Goal: Task Accomplishment & Management: Manage account settings

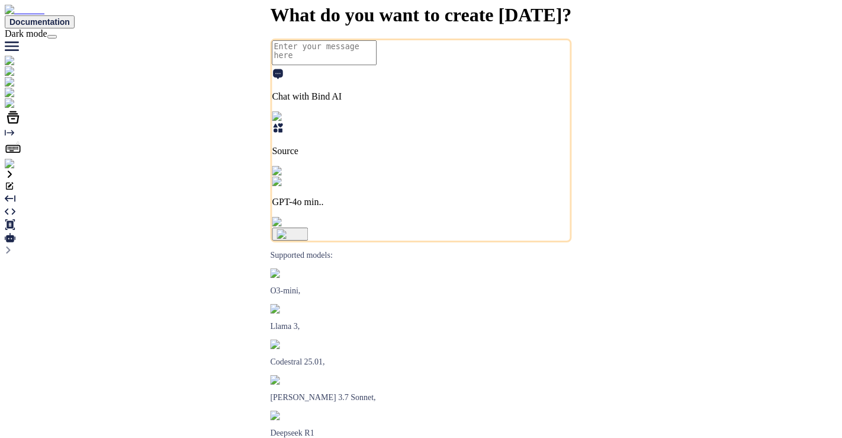
click at [17, 169] on img at bounding box center [24, 164] width 39 height 11
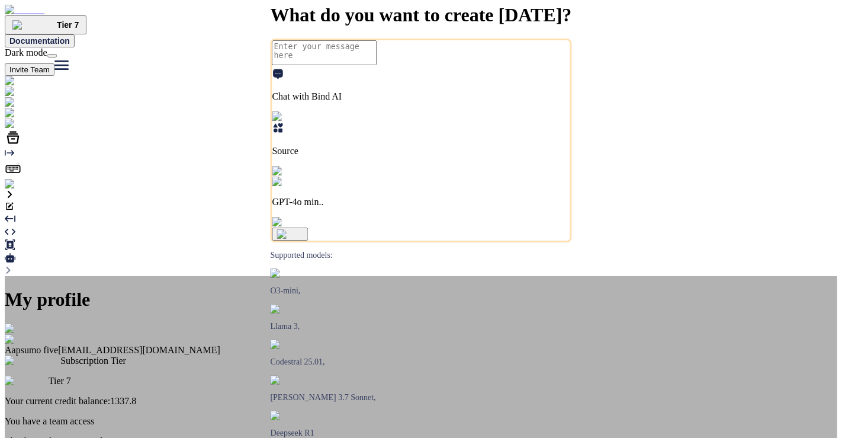
click at [524, 350] on div "My profile Aapsumo five [EMAIL_ADDRESS][DOMAIN_NAME] Subscription Tier Tier 7 Y…" at bounding box center [421, 413] width 833 height 248
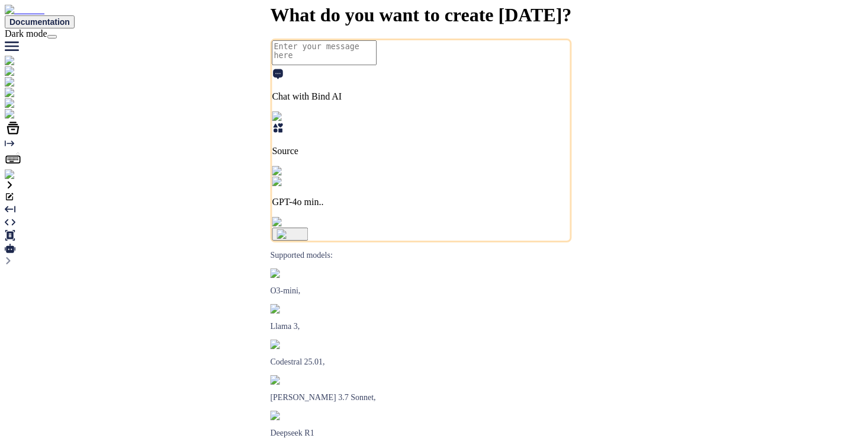
type textarea "x"
click at [20, 193] on img at bounding box center [21, 187] width 33 height 11
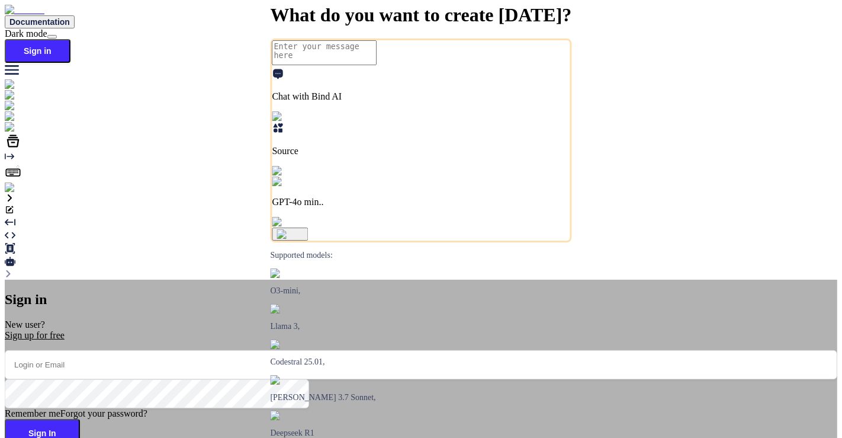
click at [358, 350] on input "email" at bounding box center [421, 364] width 833 height 29
paste input "[PERSON_NAME][EMAIL_ADDRESS][DOMAIN_NAME]"
type input "[PERSON_NAME][EMAIL_ADDRESS][DOMAIN_NAME]"
click at [80, 419] on button "Sign In" at bounding box center [42, 433] width 75 height 28
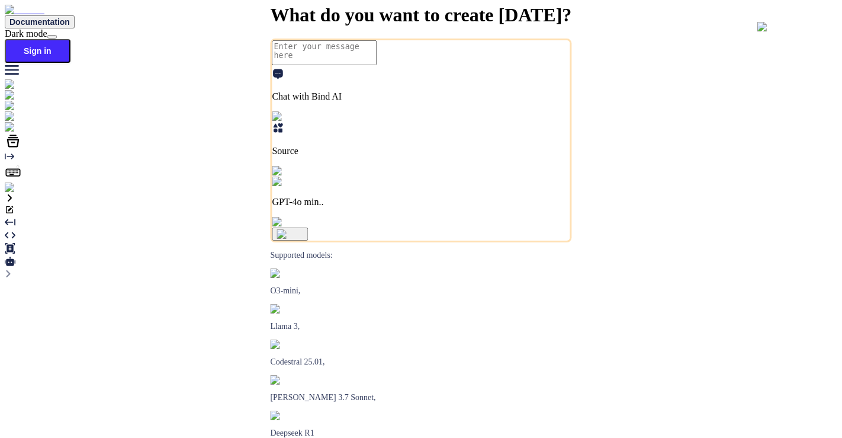
click at [14, 133] on img at bounding box center [44, 127] width 78 height 11
click at [20, 193] on img at bounding box center [21, 187] width 33 height 11
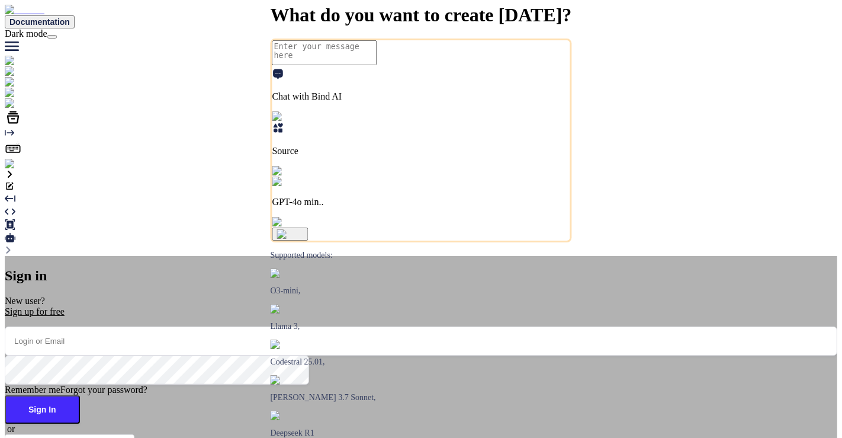
click at [342, 326] on input "email" at bounding box center [421, 340] width 833 height 29
paste input "[PERSON_NAME][EMAIL_ADDRESS][DOMAIN_NAME]"
type input "[PERSON_NAME][EMAIL_ADDRESS][DOMAIN_NAME]"
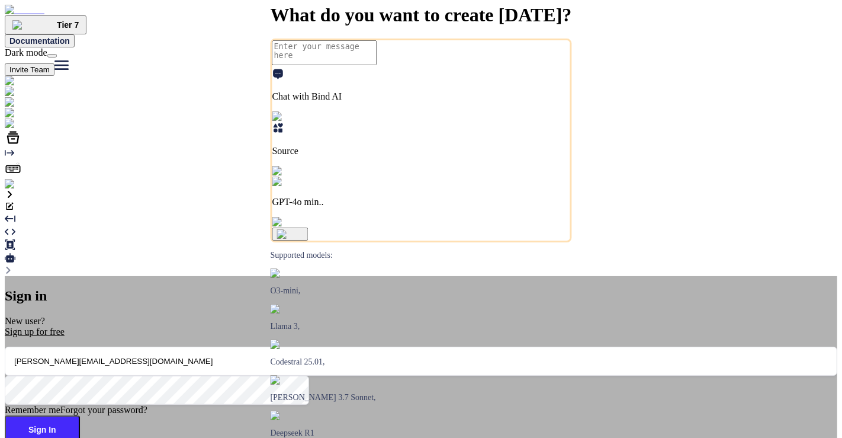
click at [80, 415] on button "Sign In" at bounding box center [42, 429] width 75 height 28
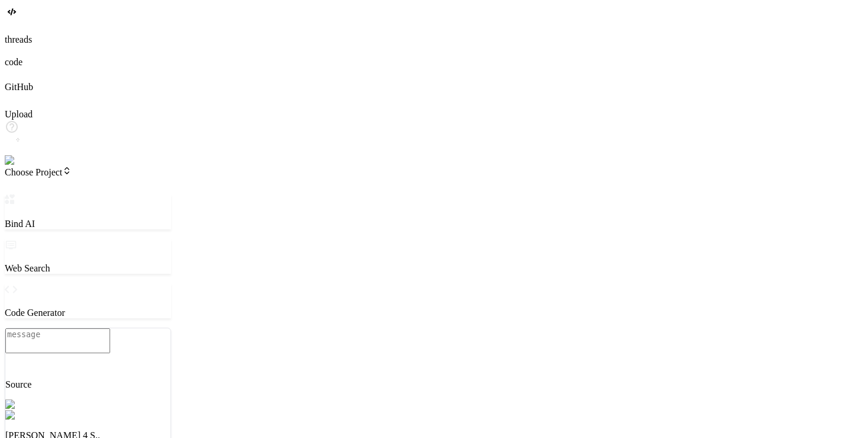
drag, startPoint x: 116, startPoint y: 129, endPoint x: 105, endPoint y: 184, distance: 56.1
click at [105, 194] on div "Bind AI Web Search Created with Pixso. Code Generator Source Claude 4 S.. Agent…" at bounding box center [88, 398] width 166 height 409
click at [71, 166] on header "Choose Project Created with Pixso." at bounding box center [88, 180] width 166 height 28
click at [72, 167] on span "Choose Project" at bounding box center [38, 172] width 67 height 10
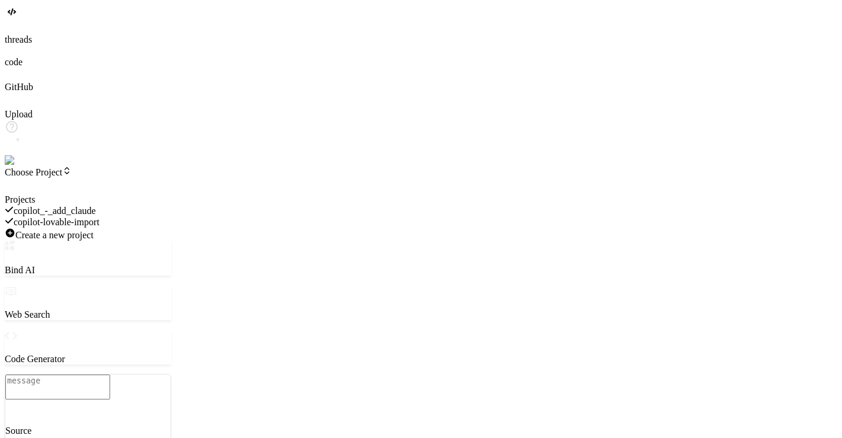
click at [100, 217] on span "copilot-lovable-import" at bounding box center [57, 222] width 86 height 10
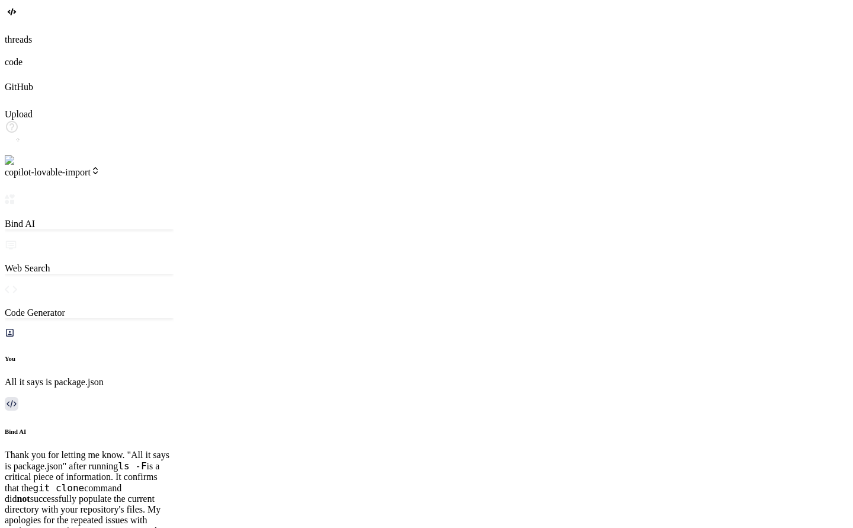
click at [46, 167] on span "copilot-lovable-import" at bounding box center [52, 172] width 95 height 10
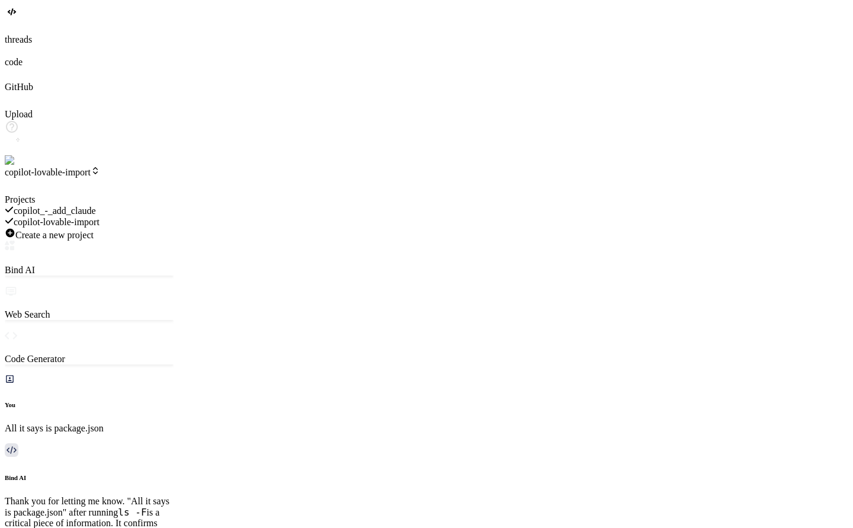
click at [66, 216] on div "copilot-lovable-import" at bounding box center [89, 221] width 169 height 11
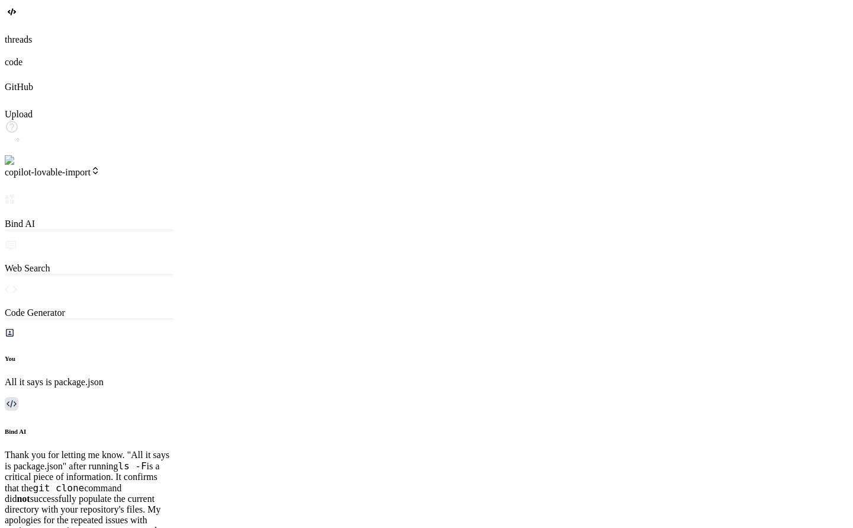
click at [46, 167] on span "copilot-lovable-import" at bounding box center [52, 172] width 95 height 10
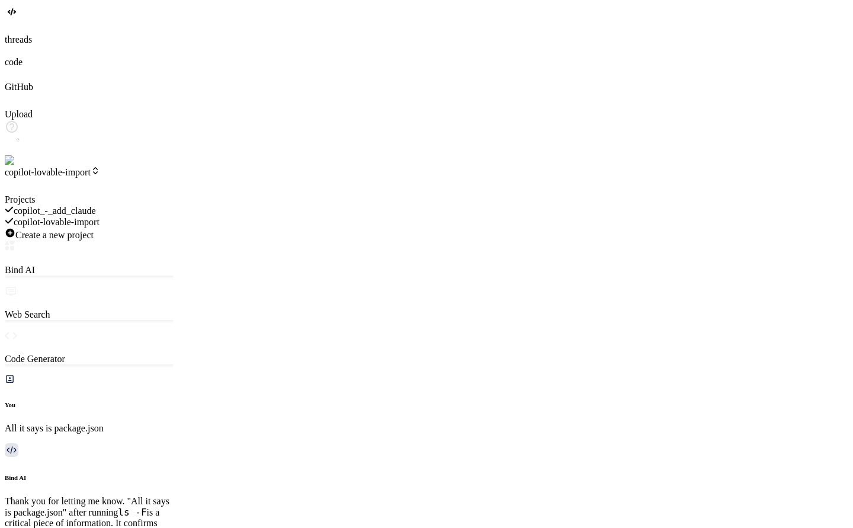
click at [76, 206] on span "copilot_-_add_claude" at bounding box center [55, 211] width 82 height 10
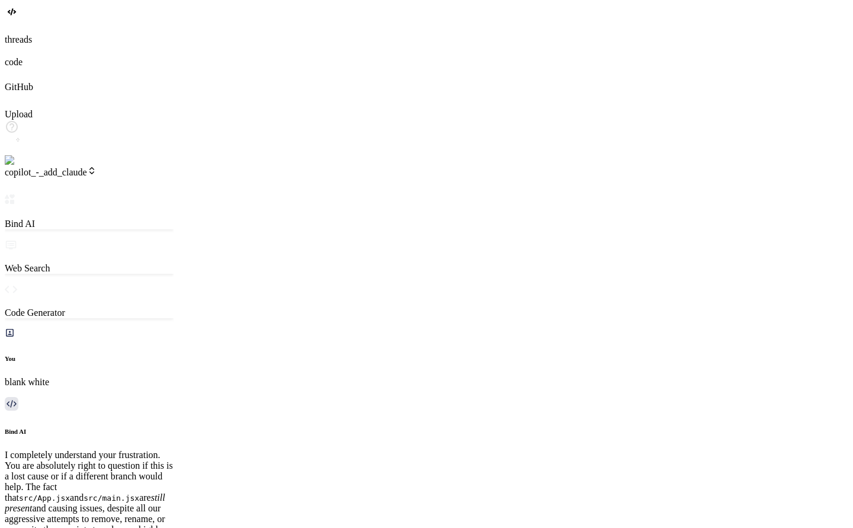
click at [82, 167] on span "copilot_-_add_claude" at bounding box center [51, 172] width 92 height 10
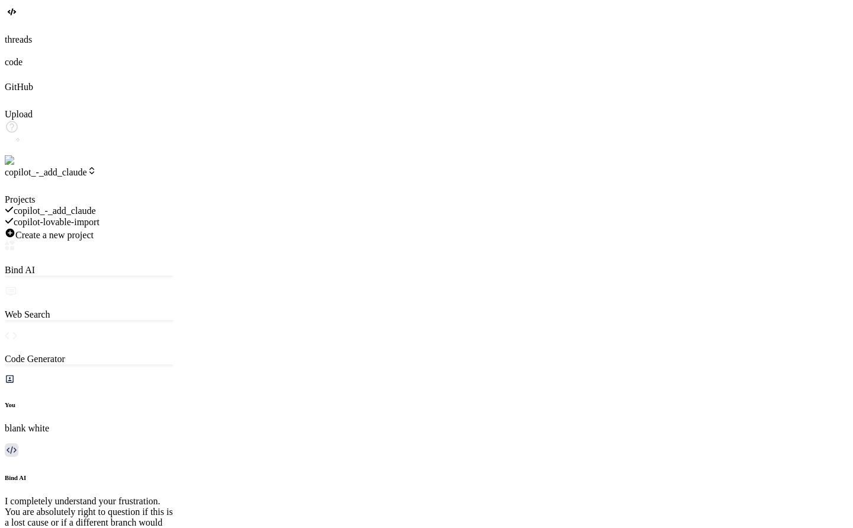
click at [128, 216] on div "copilot-lovable-import" at bounding box center [89, 221] width 169 height 11
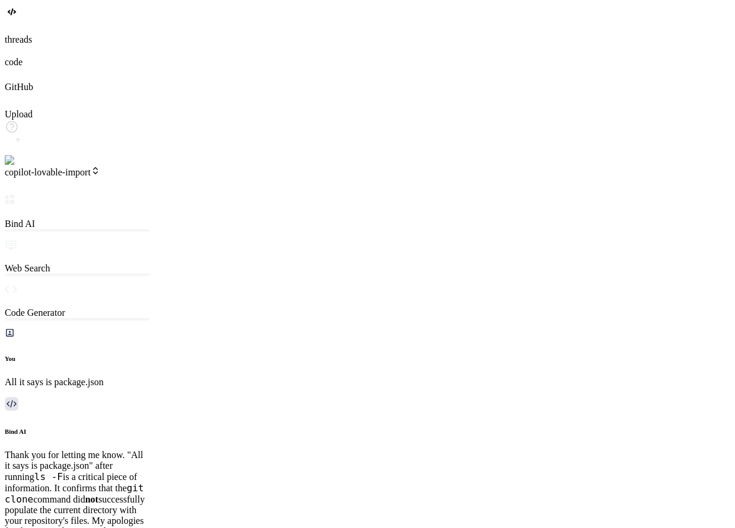
click at [90, 167] on span "copilot-lovable-import" at bounding box center [52, 172] width 95 height 10
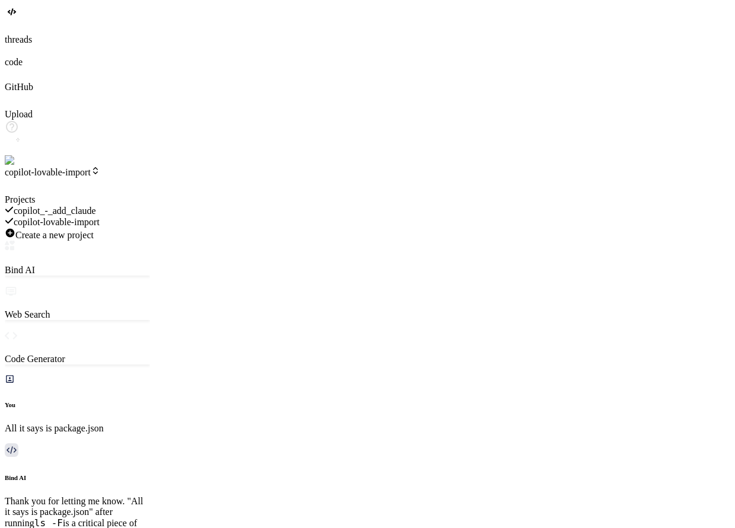
click at [96, 206] on span "copilot_-_add_claude" at bounding box center [55, 211] width 82 height 10
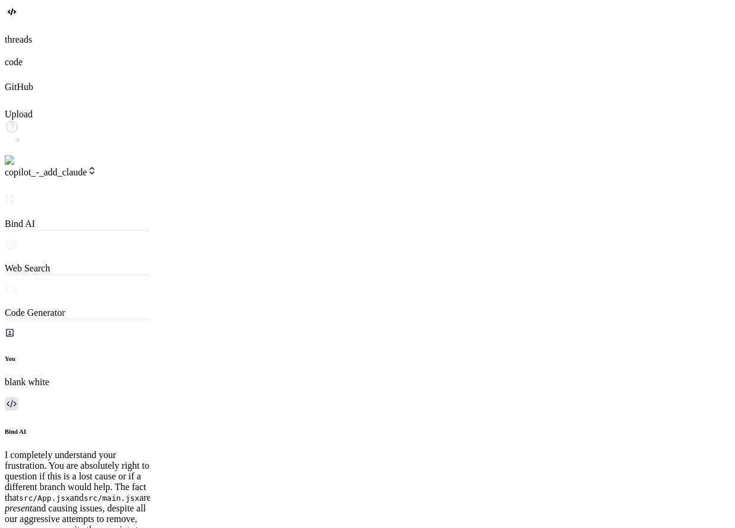
click at [85, 167] on span "copilot_-_add_claude" at bounding box center [51, 172] width 92 height 10
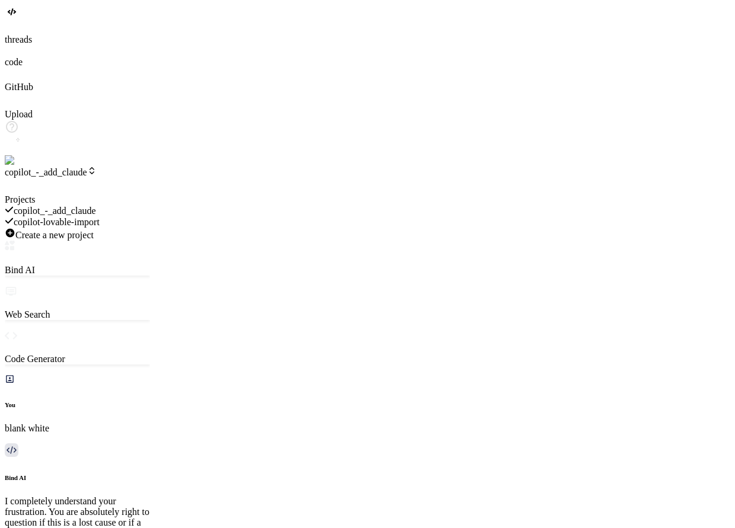
click at [100, 217] on span "copilot-lovable-import" at bounding box center [57, 222] width 86 height 10
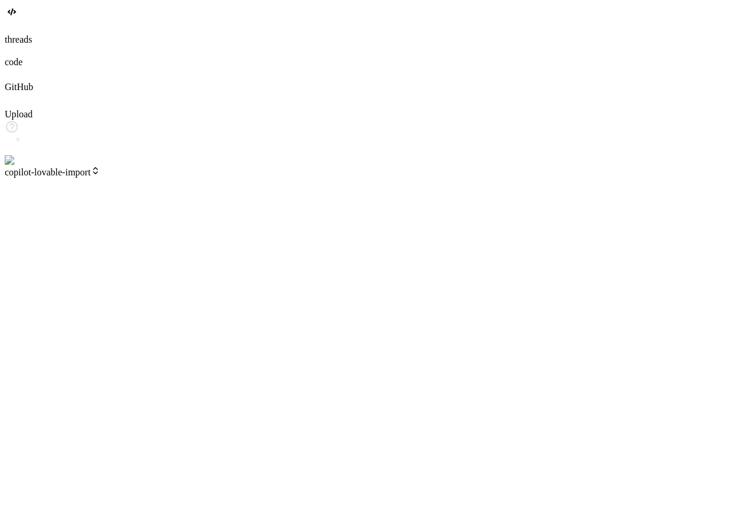
click at [100, 167] on span "copilot-lovable-import" at bounding box center [52, 172] width 95 height 10
click at [121, 205] on div "copilot_-_add_claude" at bounding box center [77, 210] width 145 height 11
click at [78, 167] on span "copilot_-_add_claude" at bounding box center [51, 172] width 92 height 10
click at [100, 217] on span "copilot-lovable-import" at bounding box center [57, 222] width 86 height 10
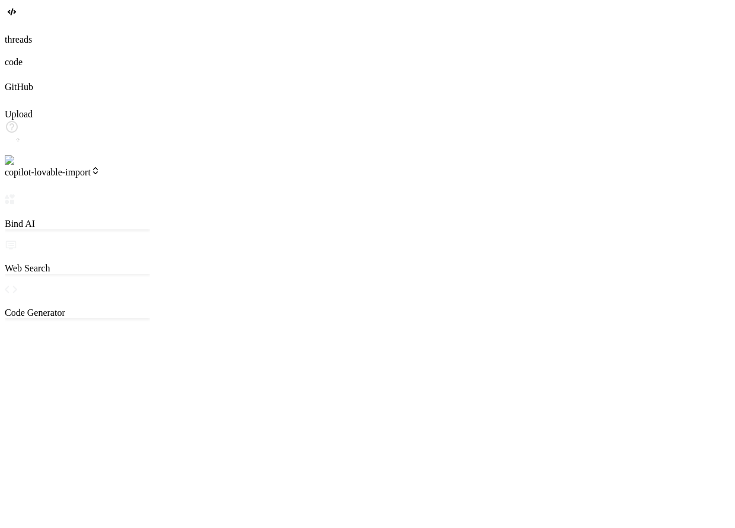
click at [78, 167] on span "copilot-lovable-import" at bounding box center [52, 172] width 95 height 10
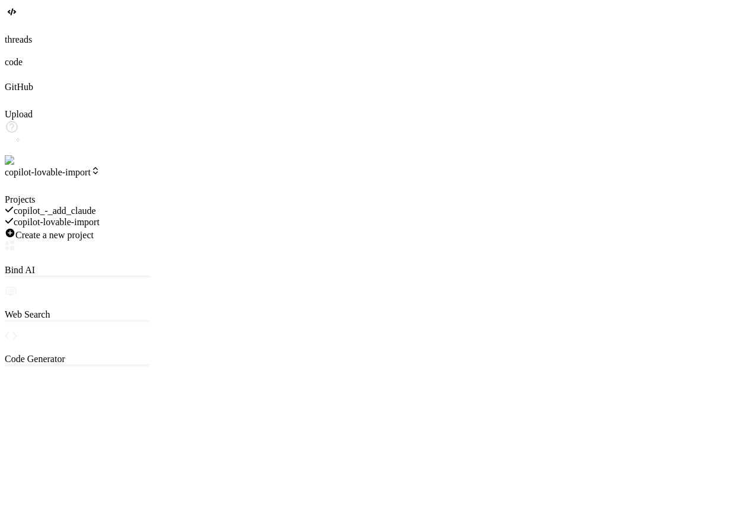
click at [96, 206] on span "copilot_-_add_claude" at bounding box center [55, 211] width 82 height 10
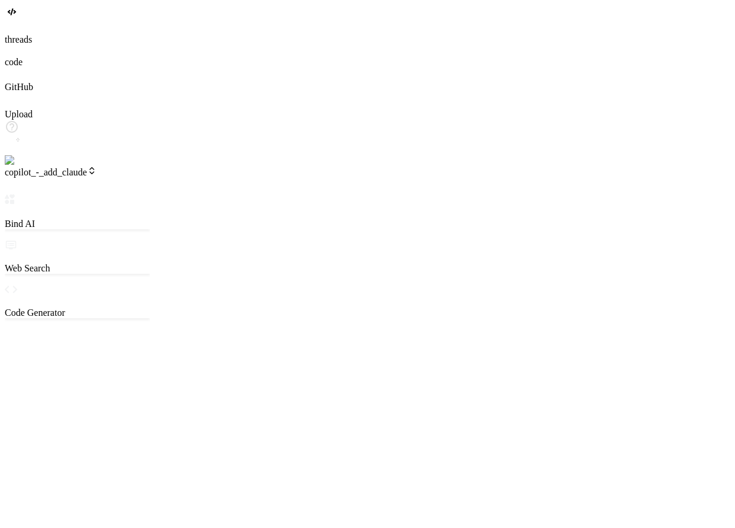
click at [88, 167] on span "copilot_-_add_claude" at bounding box center [51, 172] width 92 height 10
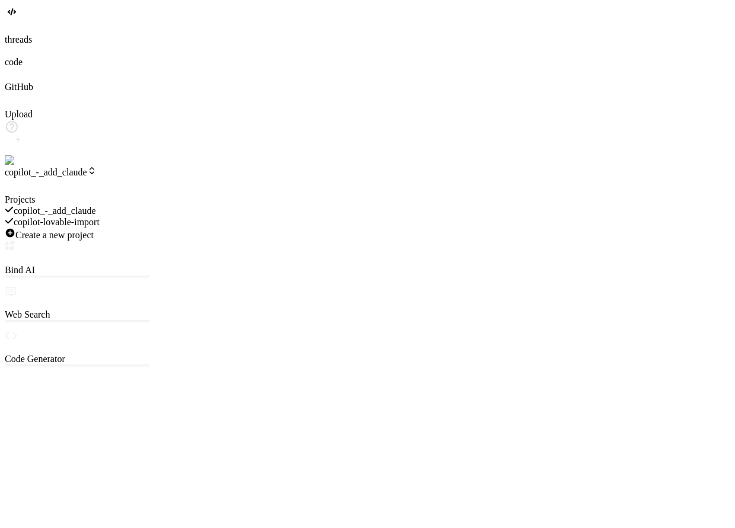
click at [100, 217] on span "copilot-lovable-import" at bounding box center [57, 222] width 86 height 10
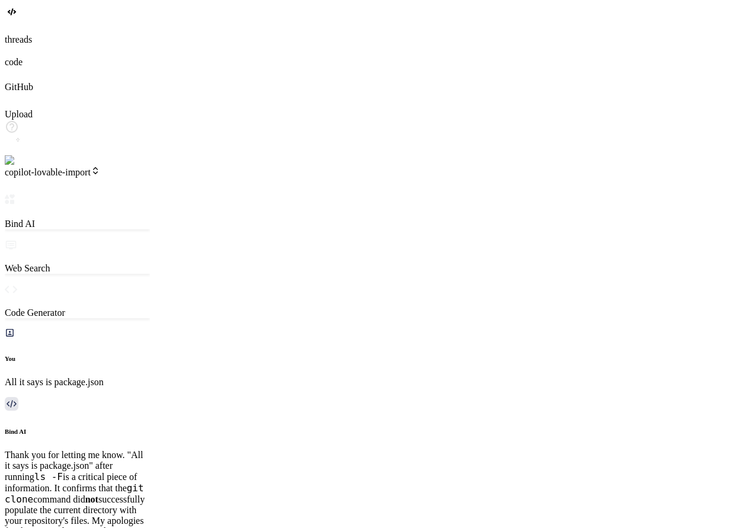
scroll to position [0, 0]
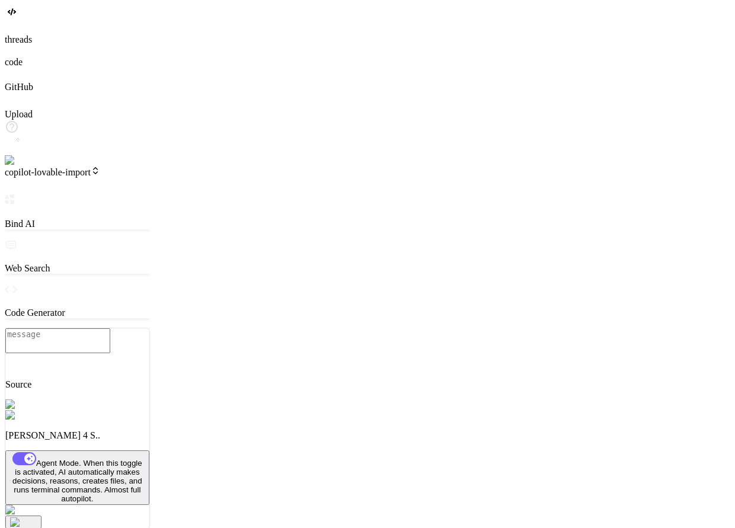
click at [100, 167] on span "copilot-lovable-import" at bounding box center [52, 172] width 95 height 10
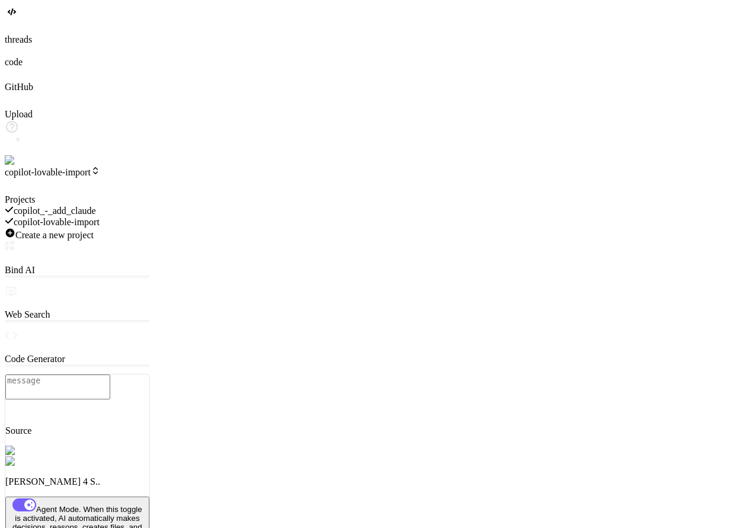
click at [96, 206] on span "copilot_-_add_claude" at bounding box center [55, 211] width 82 height 10
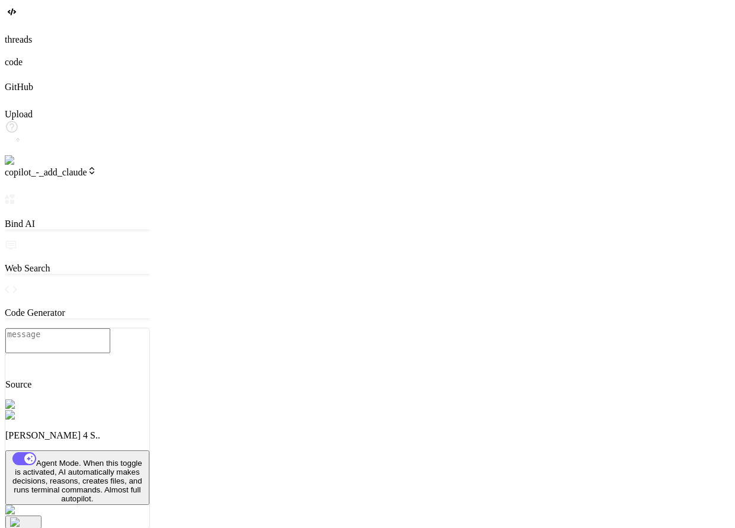
click at [93, 167] on span "copilot_-_add_claude" at bounding box center [51, 172] width 92 height 10
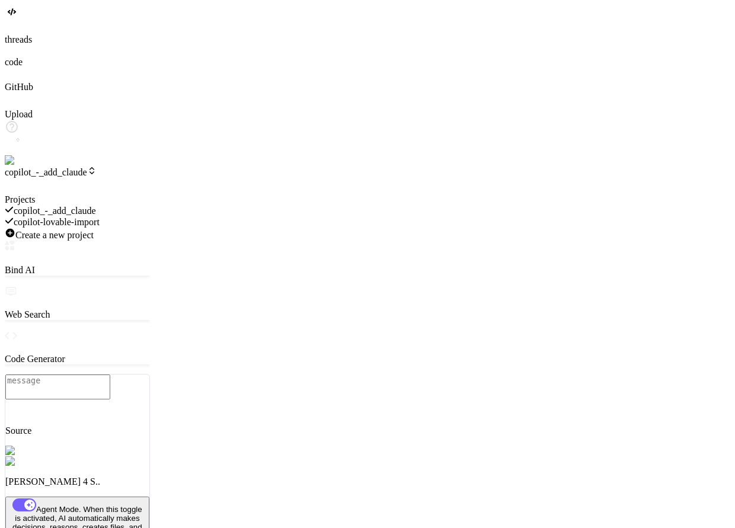
click at [100, 217] on span "copilot-lovable-import" at bounding box center [57, 222] width 86 height 10
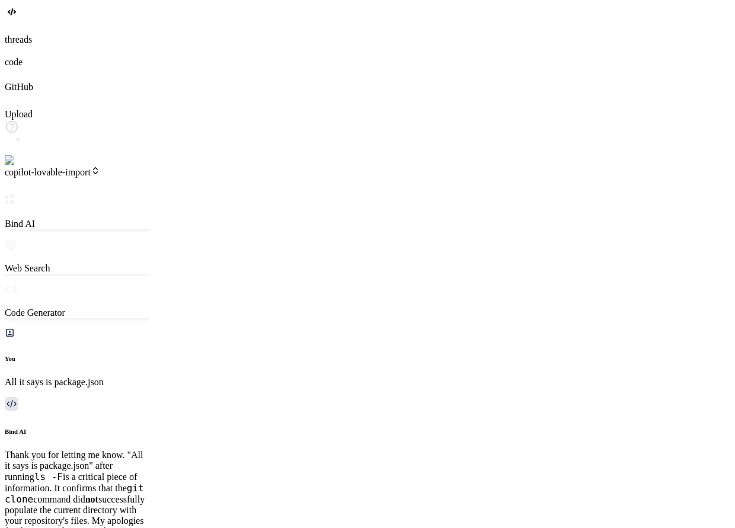
scroll to position [976, 0]
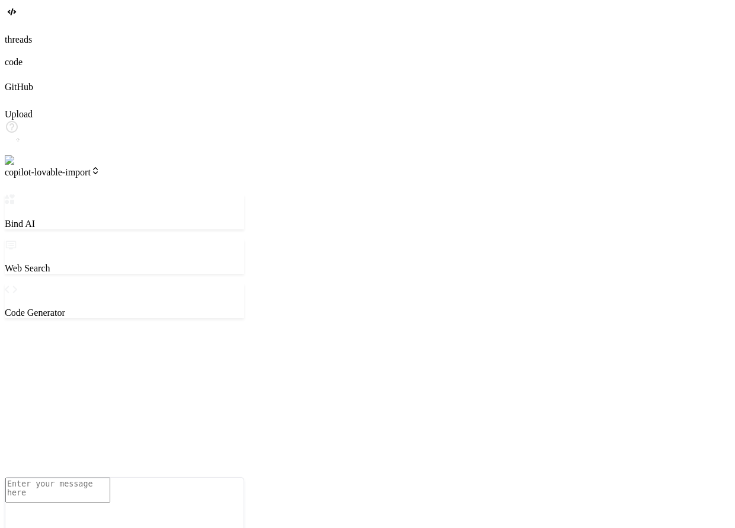
click at [92, 167] on span "copilot-lovable-import" at bounding box center [52, 172] width 95 height 10
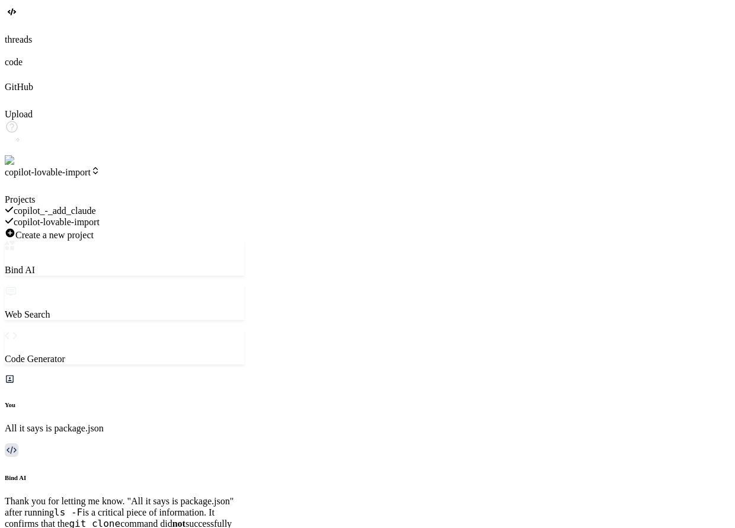
click at [134, 194] on div at bounding box center [124, 194] width 239 height 0
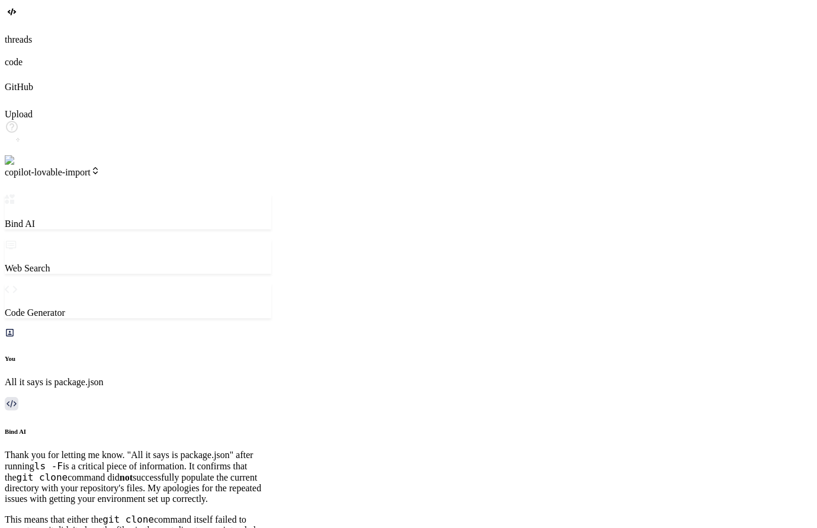
scroll to position [0, 0]
click at [18, 166] on img at bounding box center [24, 160] width 39 height 11
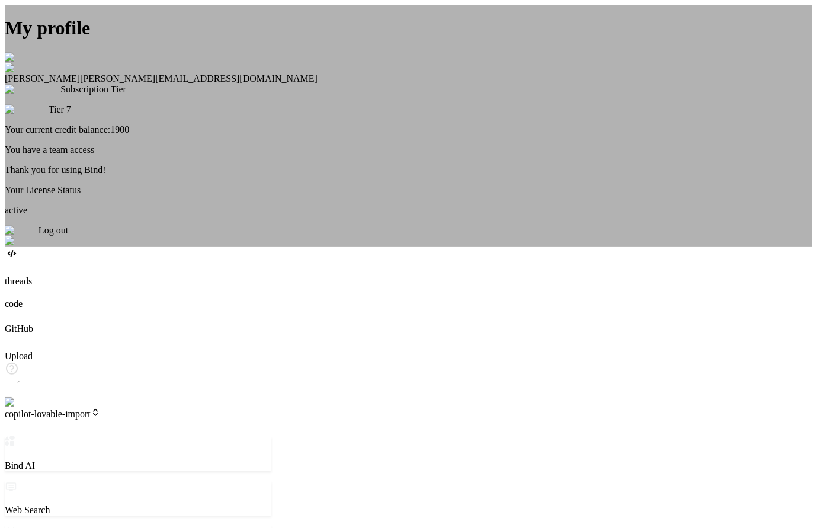
click at [180, 165] on div "My profile Tim Buteyn tim@thinkingkaplearning.com Subscription Tier Tier 7 Your…" at bounding box center [409, 126] width 808 height 242
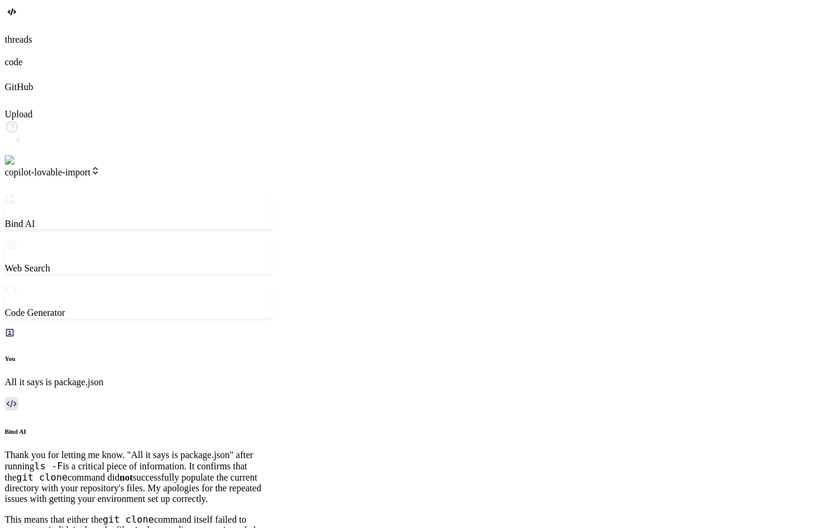
scroll to position [2722, 0]
type textarea "x"
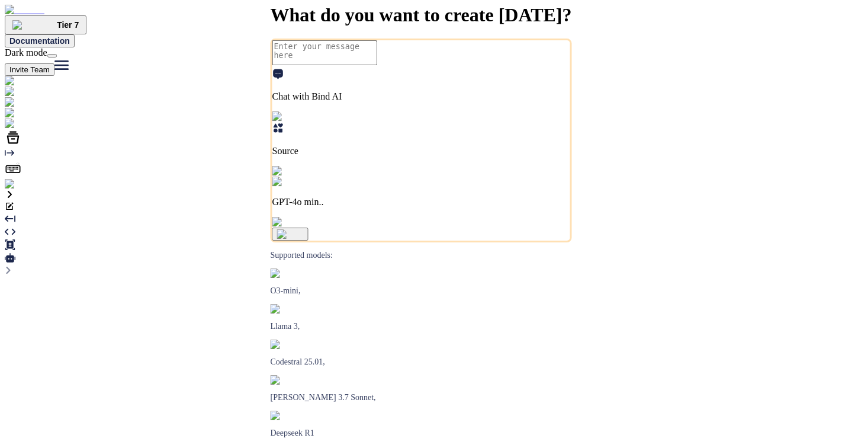
type textarea "x"
